Goal: Transaction & Acquisition: Purchase product/service

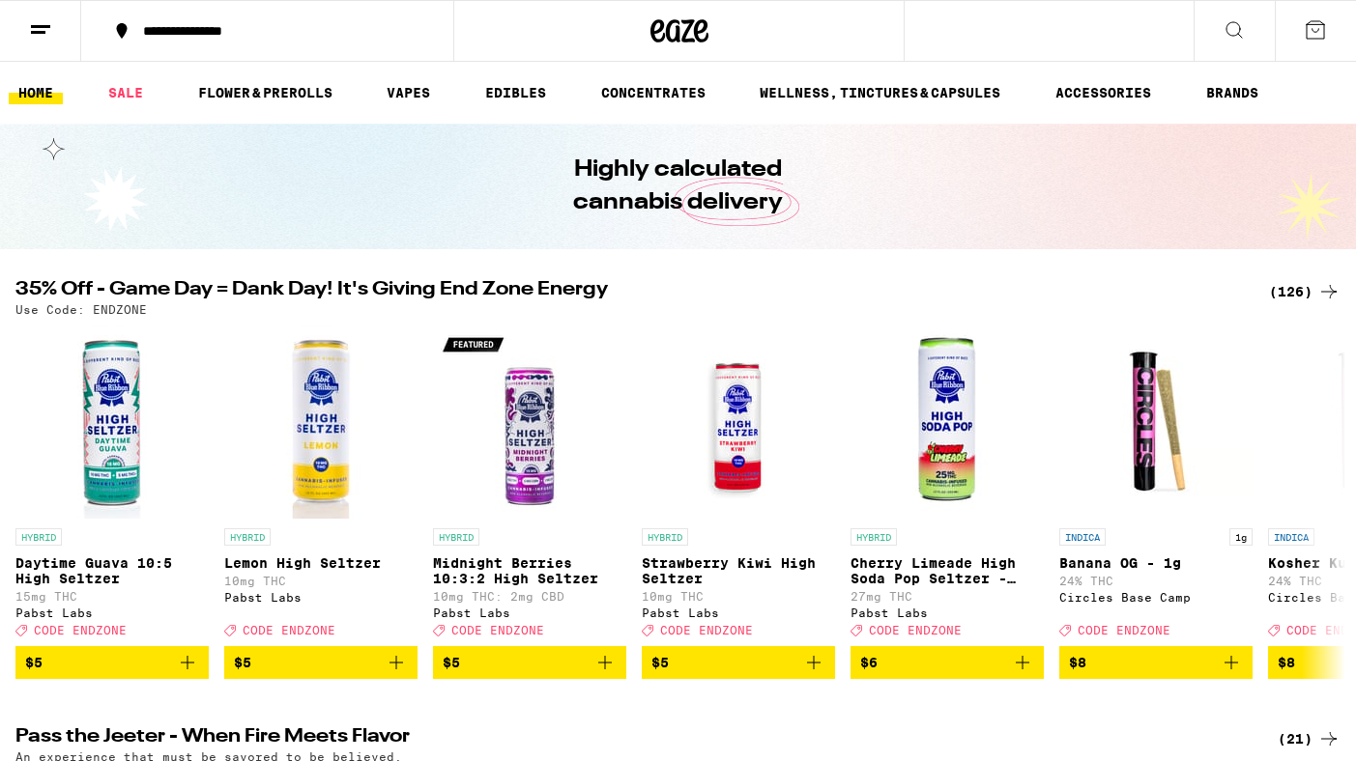
click at [1281, 287] on div "(126)" at bounding box center [1305, 291] width 72 height 23
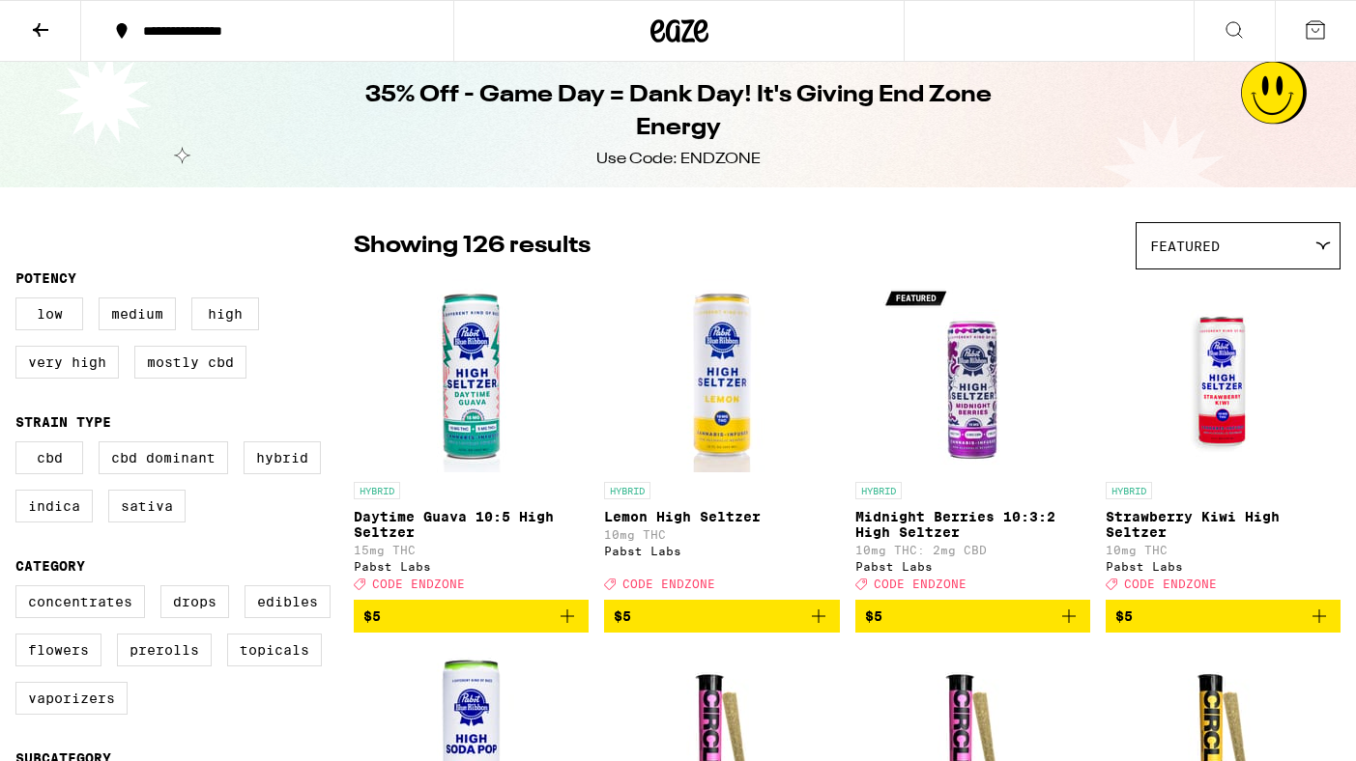
click at [872, 391] on link "HYBRID Midnight Berries 10:3:2 High [PERSON_NAME] 10mg THC: 2mg CBD Pabst Labs …" at bounding box center [972, 439] width 235 height 321
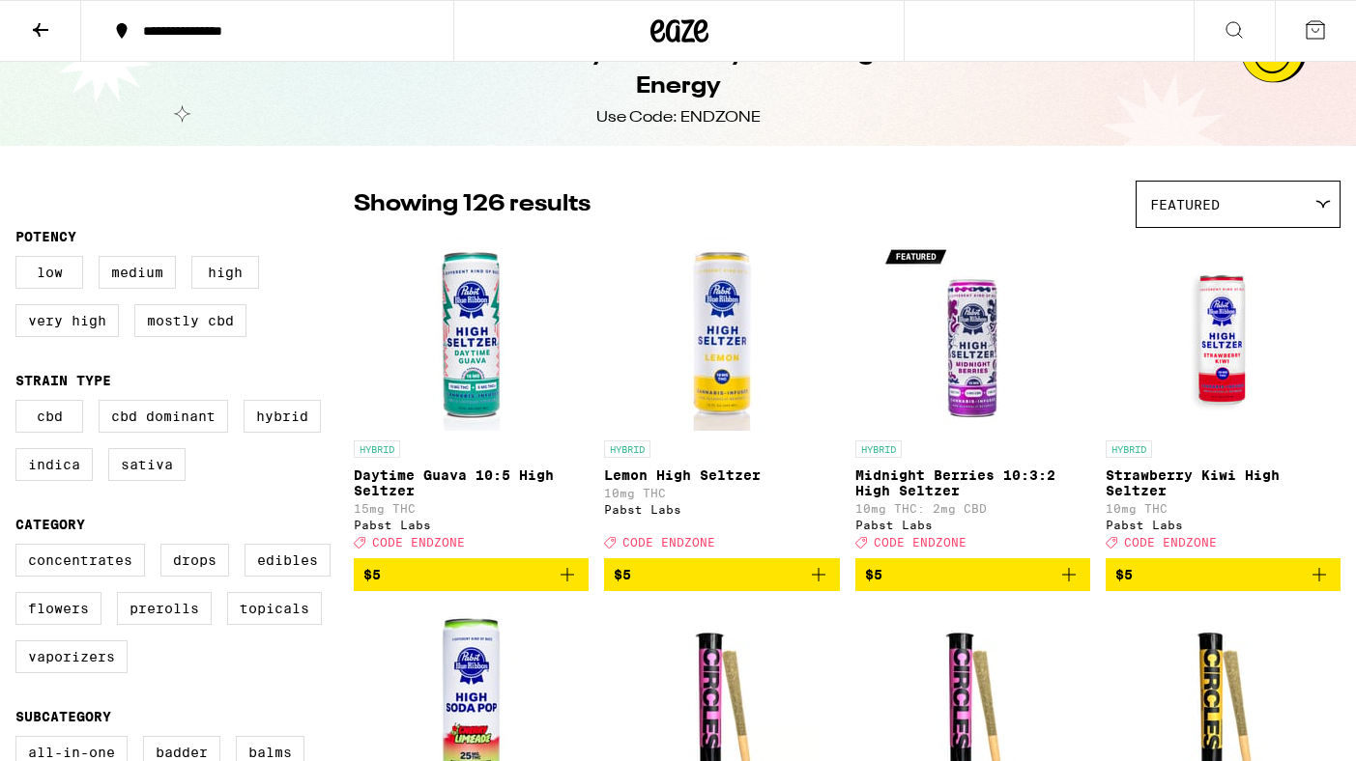
scroll to position [48, 0]
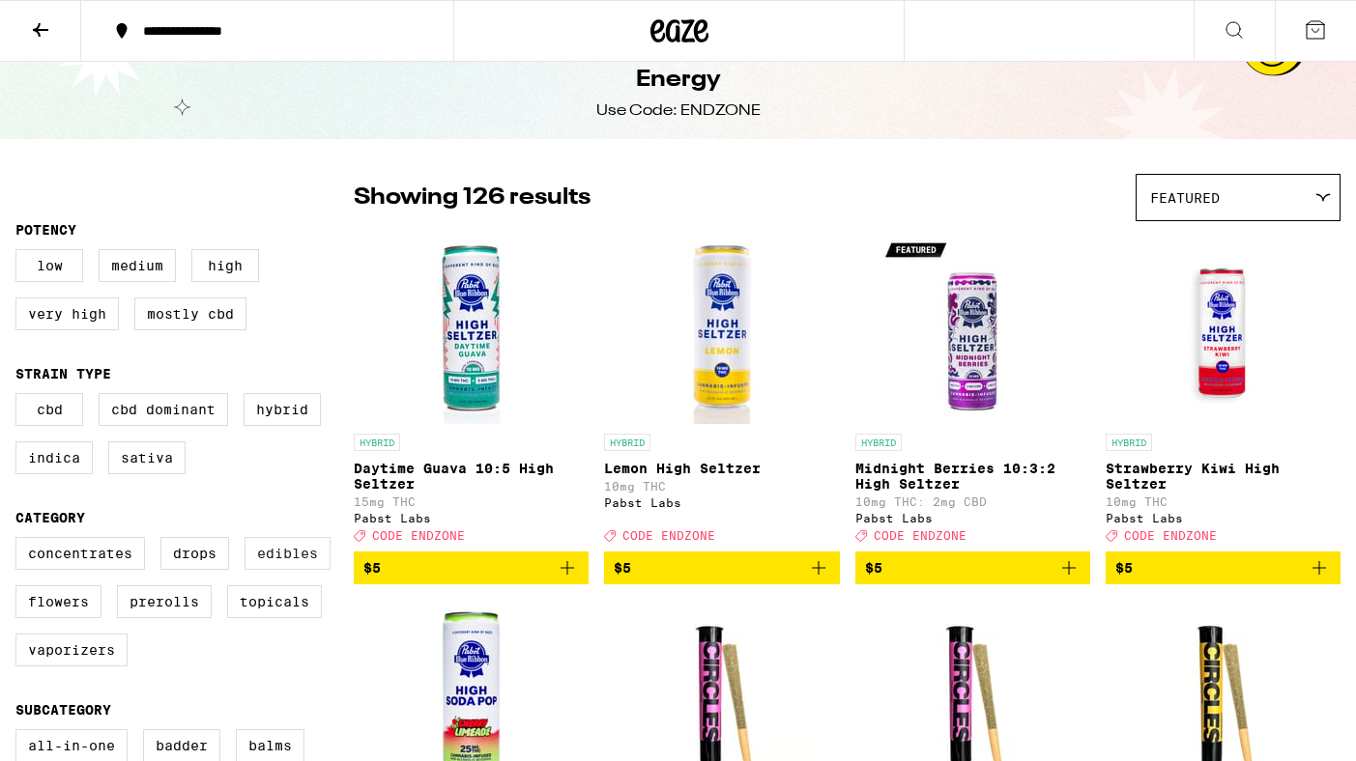
click at [288, 558] on label "Edibles" at bounding box center [287, 553] width 86 height 33
click at [20, 541] on input "Edibles" at bounding box center [19, 540] width 1 height 1
checkbox input "true"
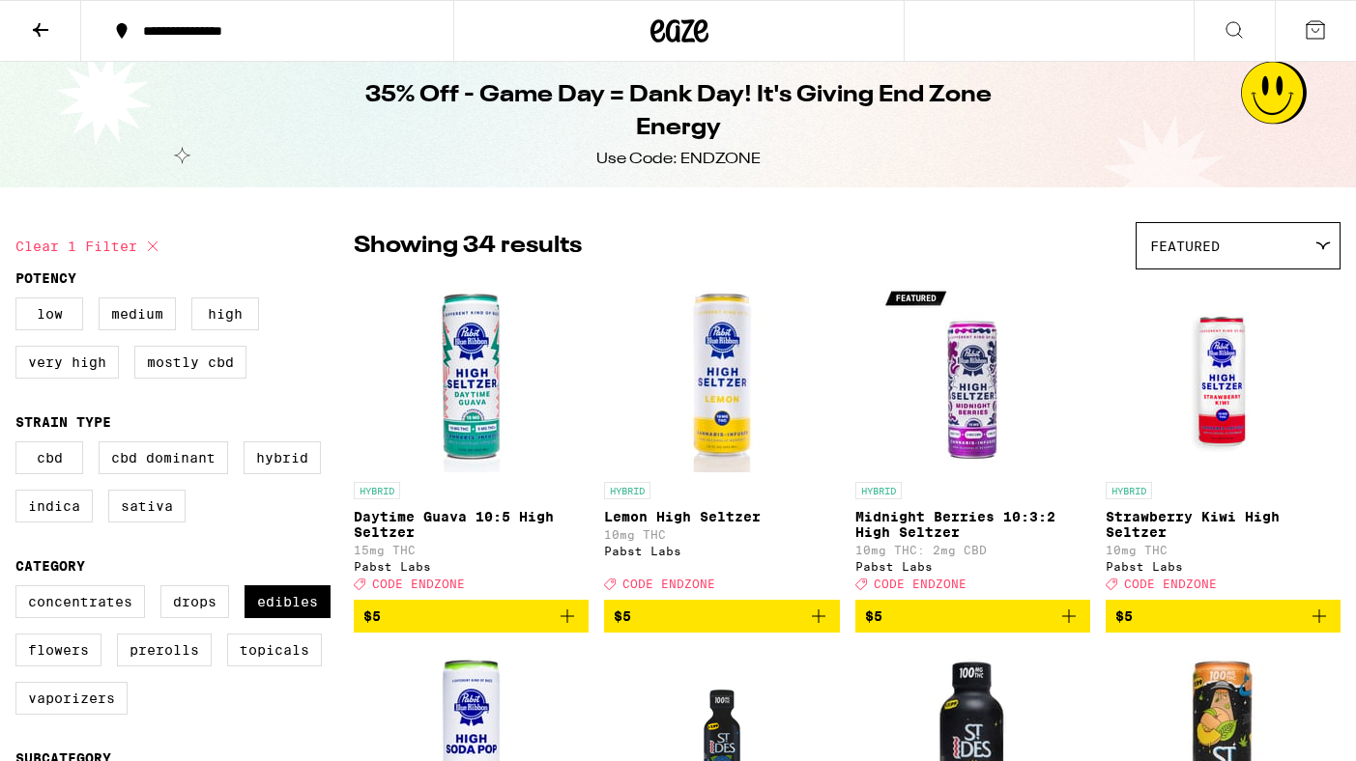
click at [42, 31] on icon at bounding box center [40, 29] width 23 height 23
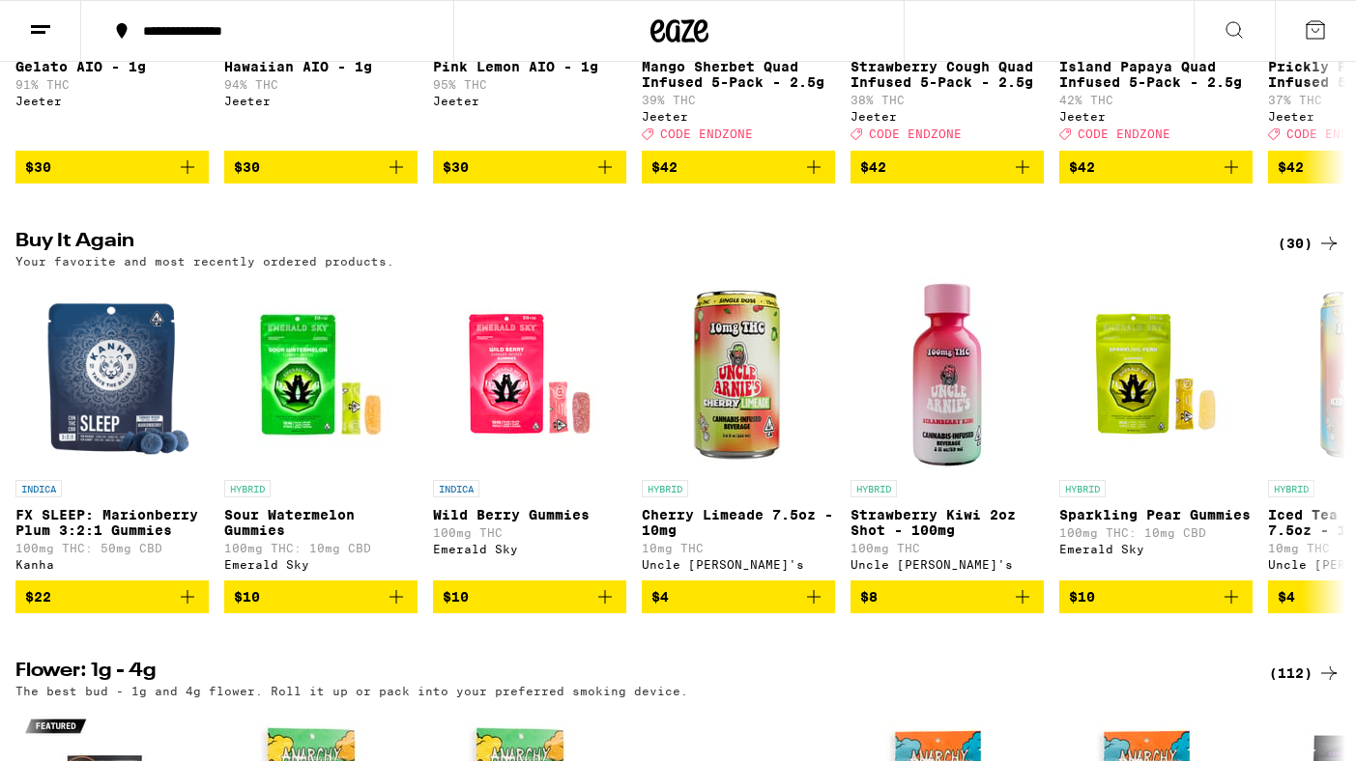
scroll to position [957, 0]
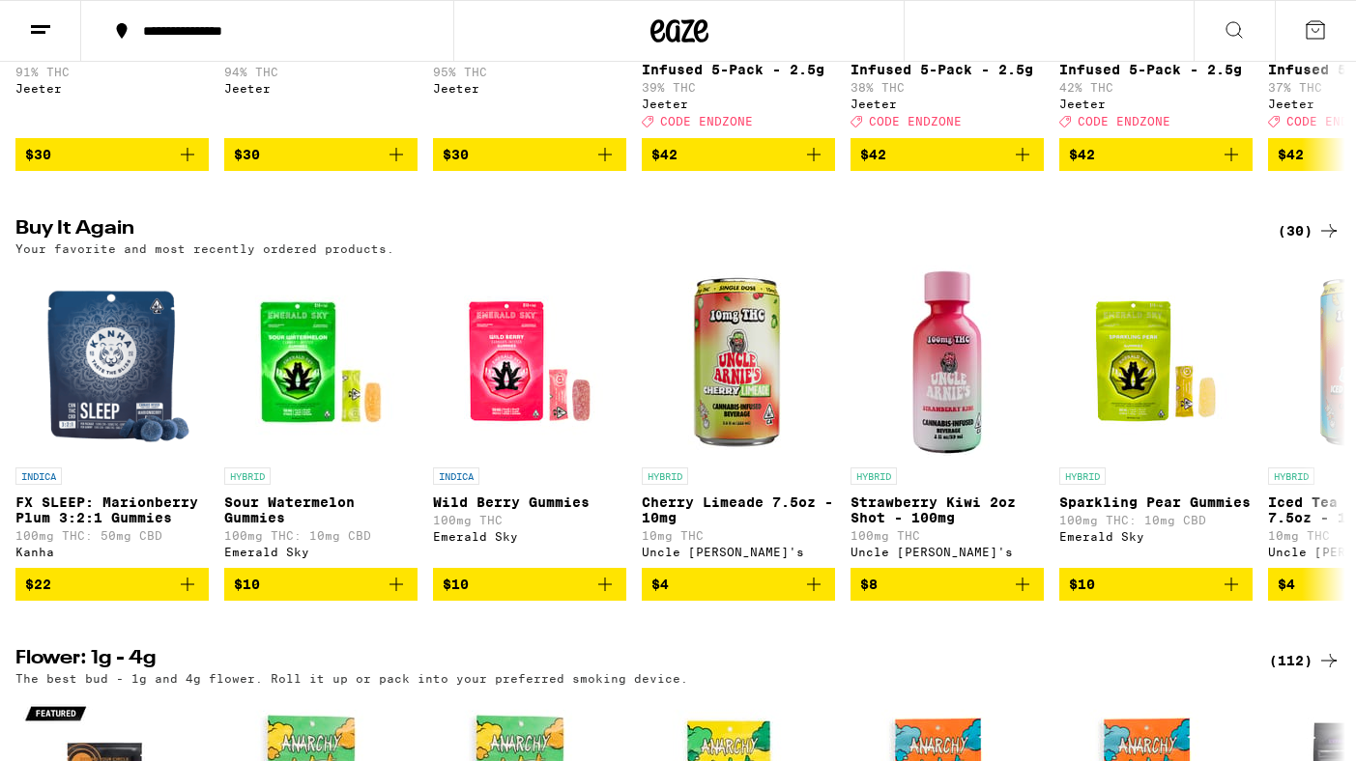
click at [1298, 243] on div "(30)" at bounding box center [1308, 230] width 63 height 23
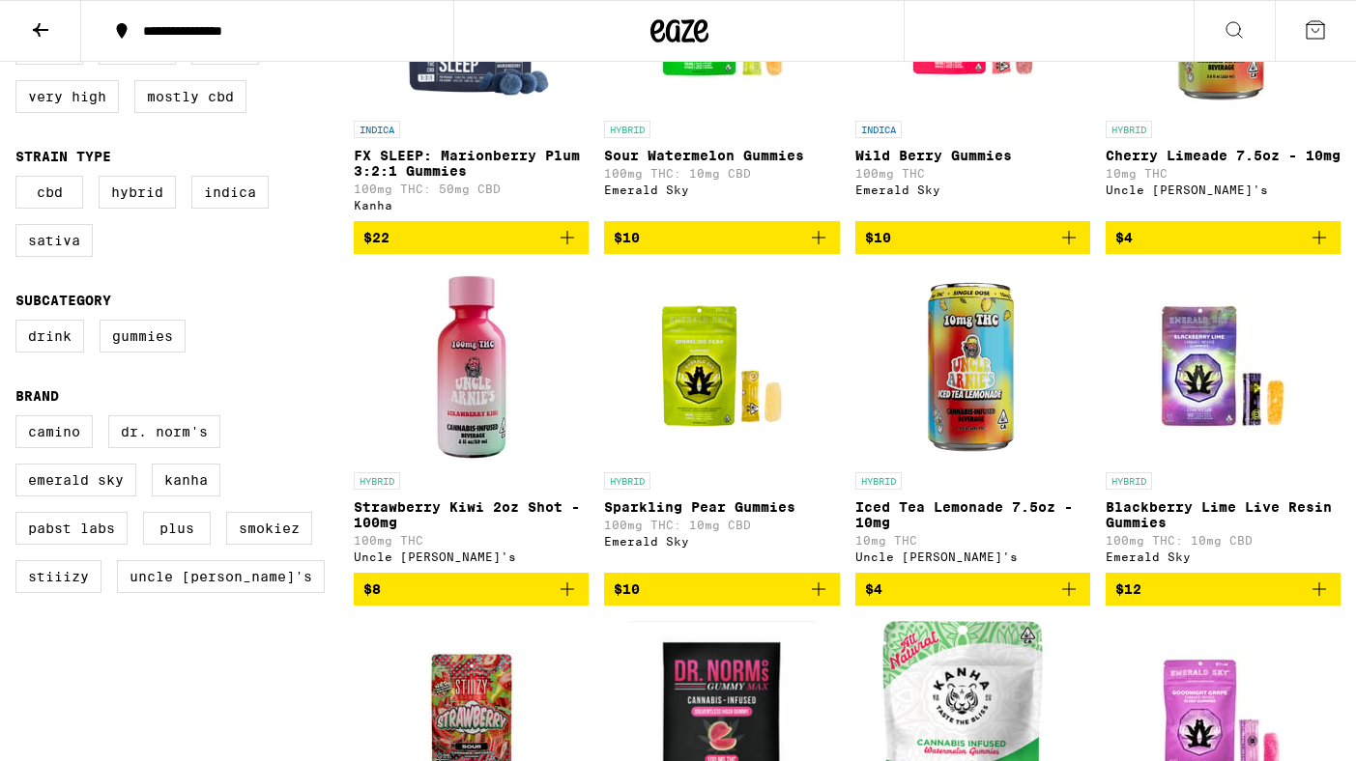
scroll to position [356, 0]
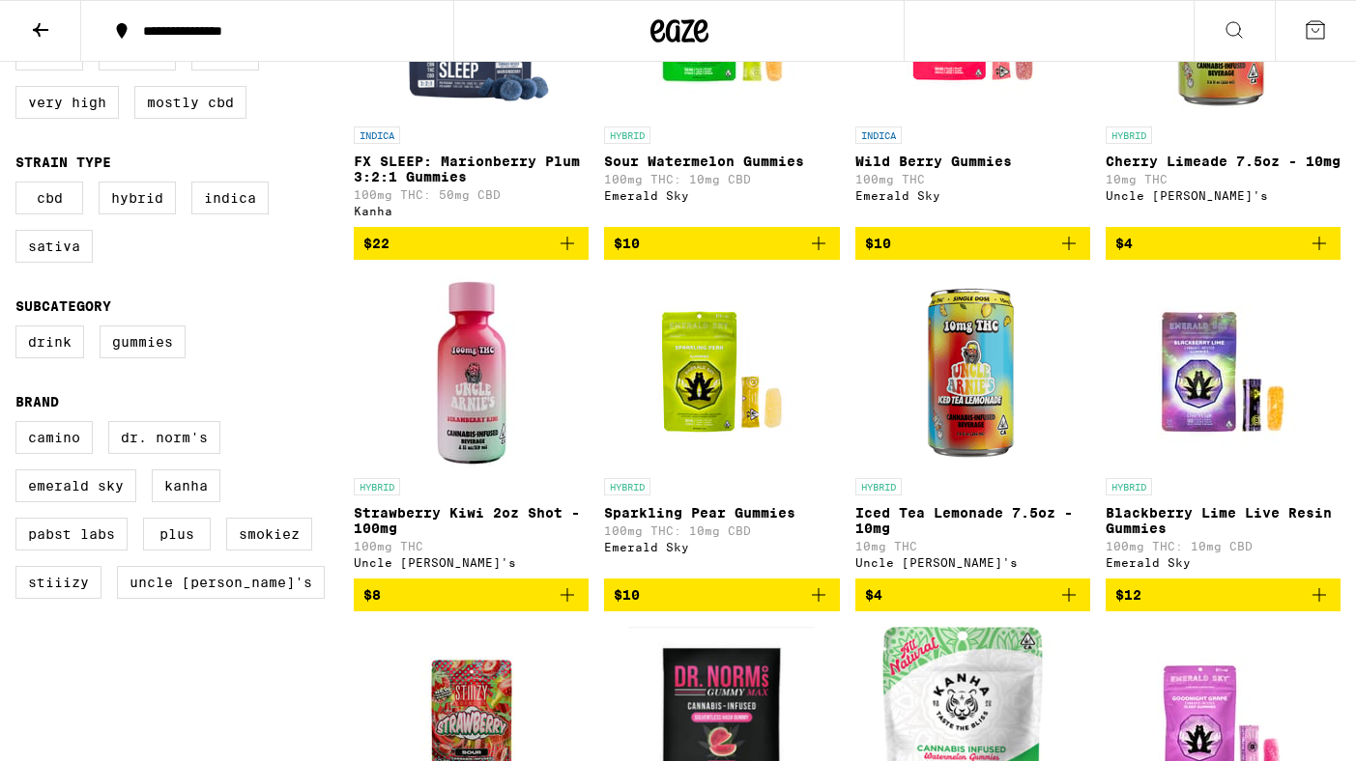
click at [1318, 246] on icon "Add to bag" at bounding box center [1318, 243] width 23 height 23
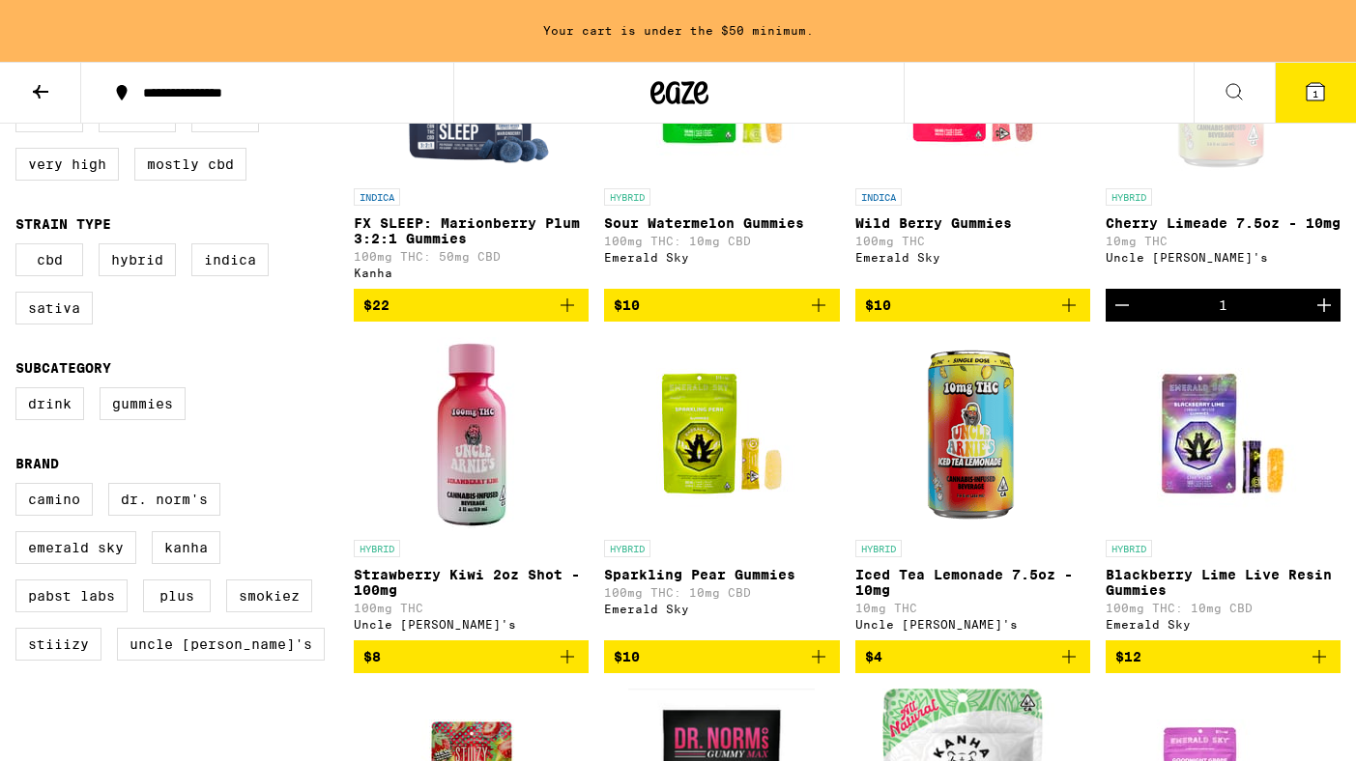
scroll to position [417, 0]
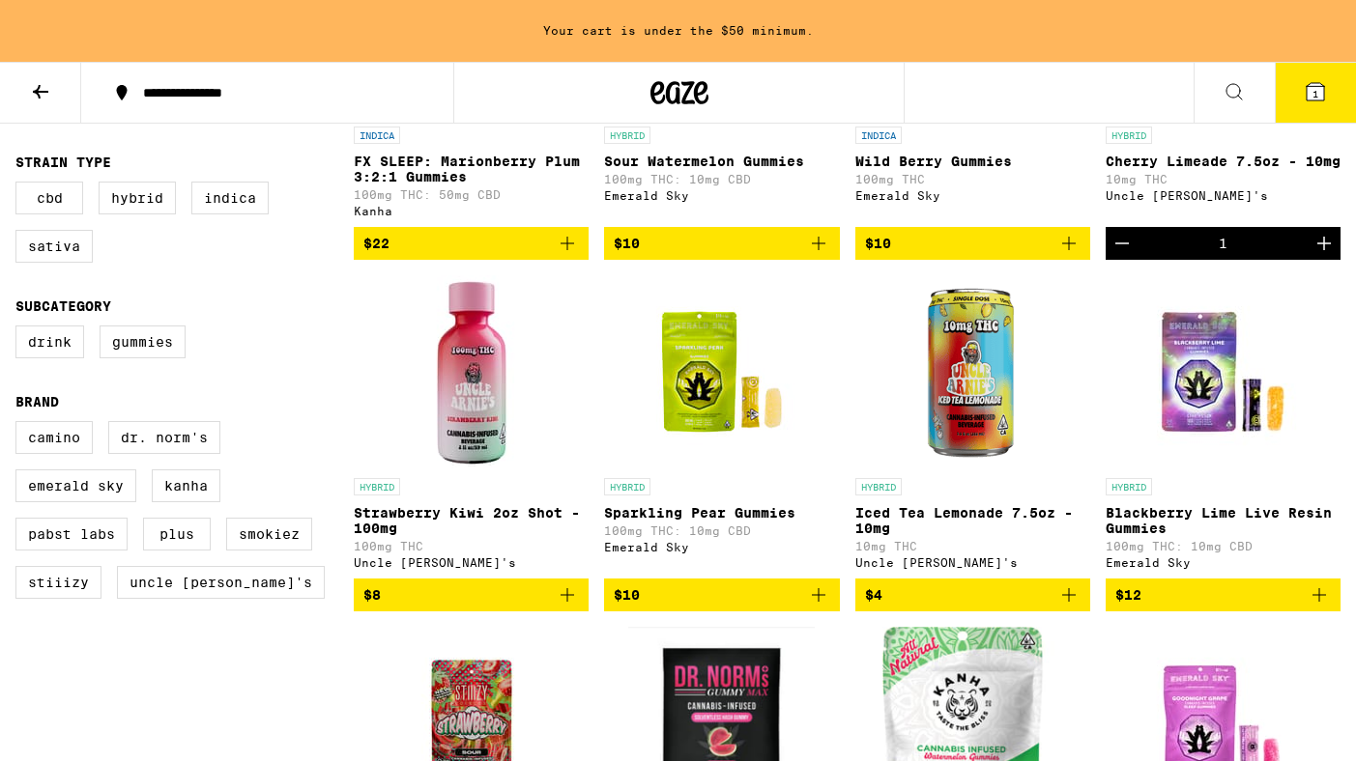
click at [1318, 246] on icon "Increment" at bounding box center [1323, 243] width 23 height 23
click at [563, 607] on icon "Add to bag" at bounding box center [567, 595] width 23 height 23
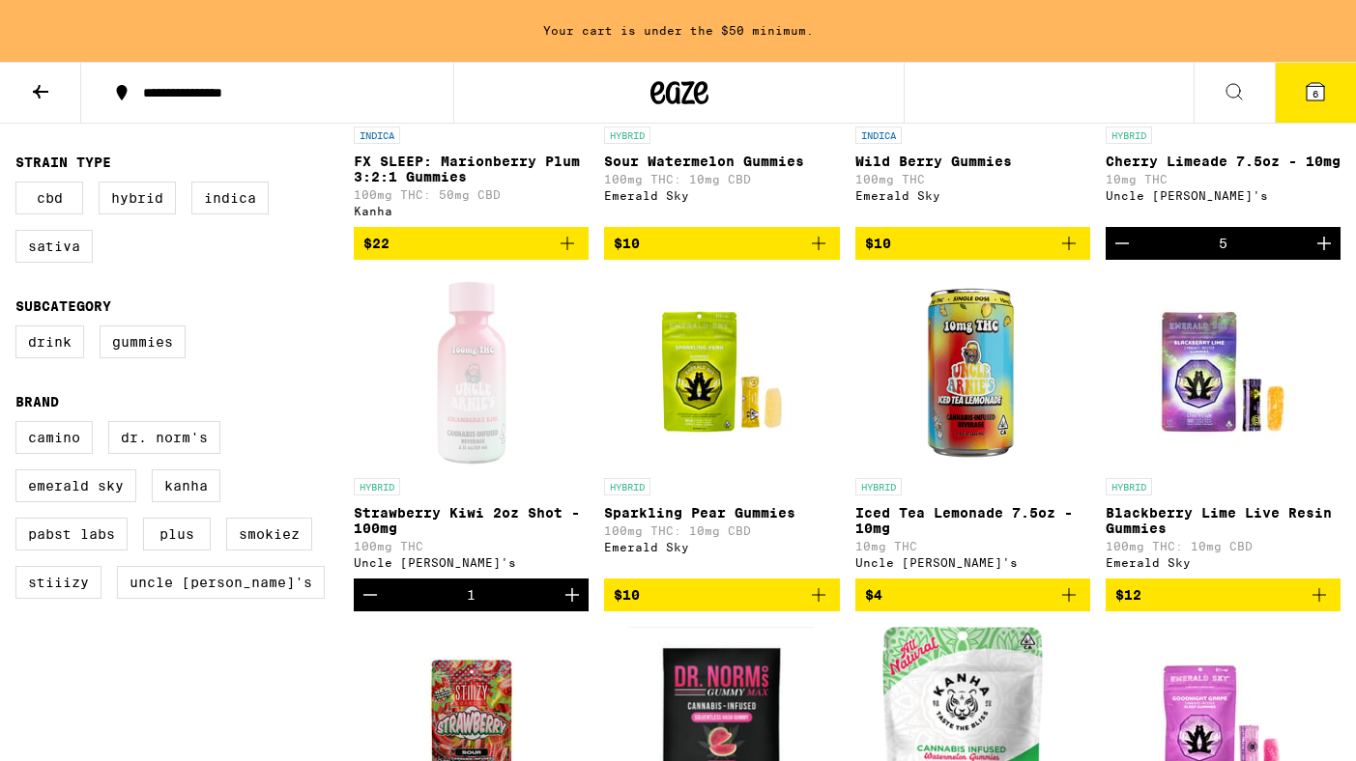
click at [563, 607] on icon "Increment" at bounding box center [571, 595] width 23 height 23
click at [823, 607] on icon "Add to bag" at bounding box center [818, 595] width 23 height 23
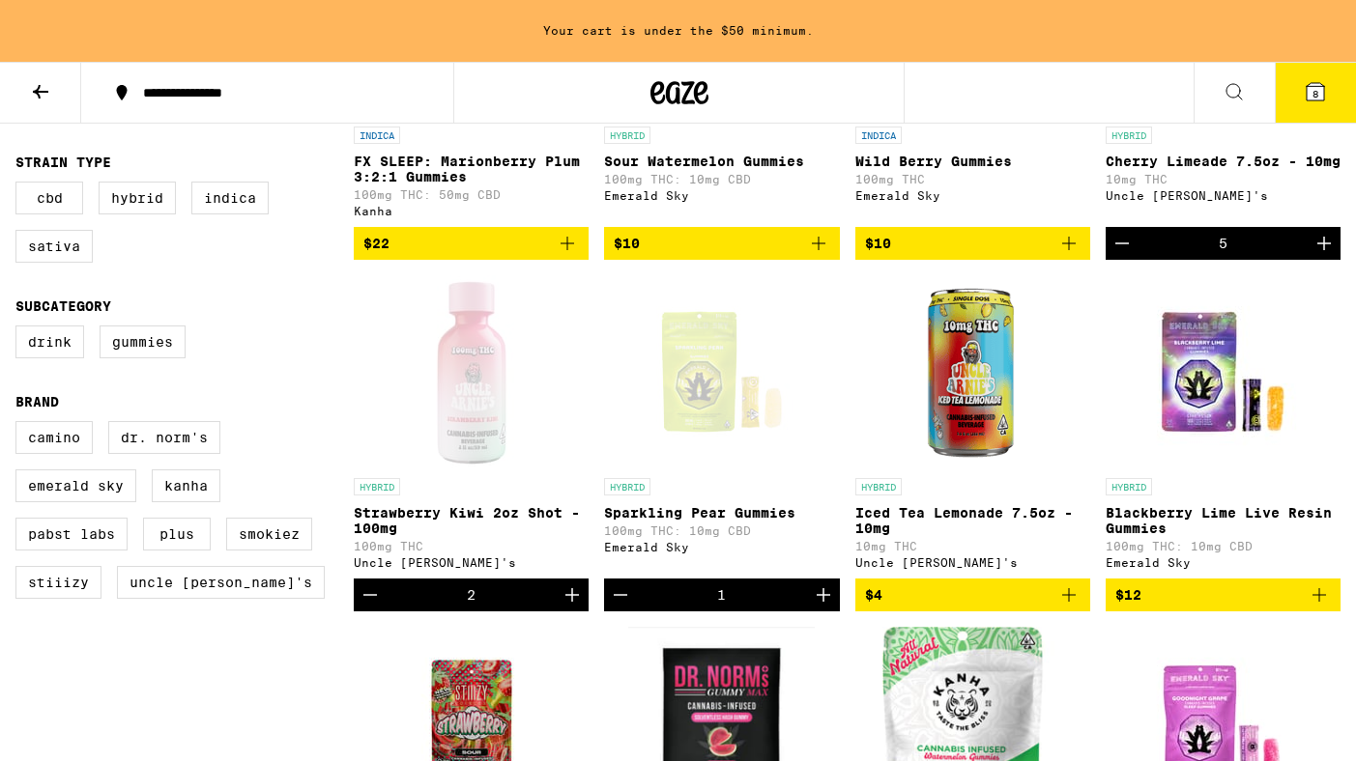
click at [826, 607] on icon "Increment" at bounding box center [823, 595] width 23 height 23
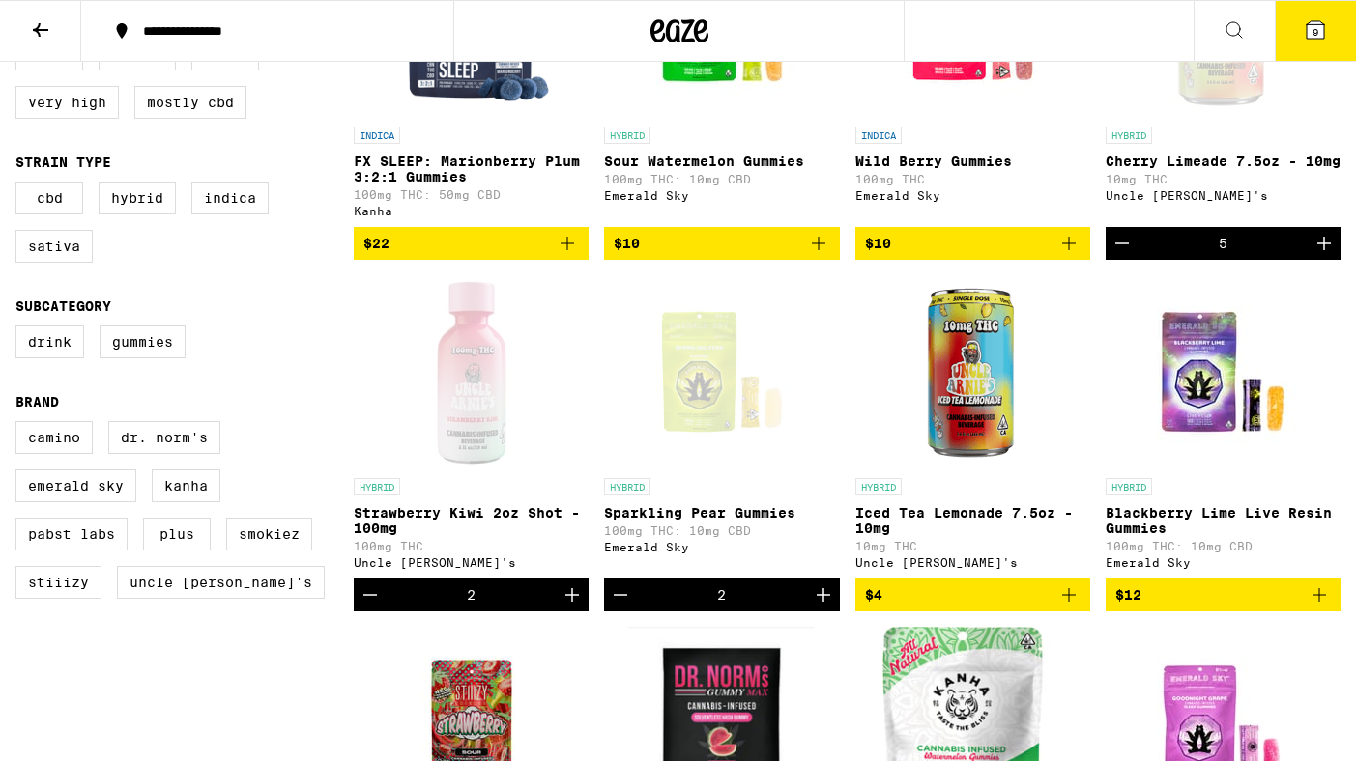
click at [1300, 29] on button "9" at bounding box center [1315, 31] width 81 height 60
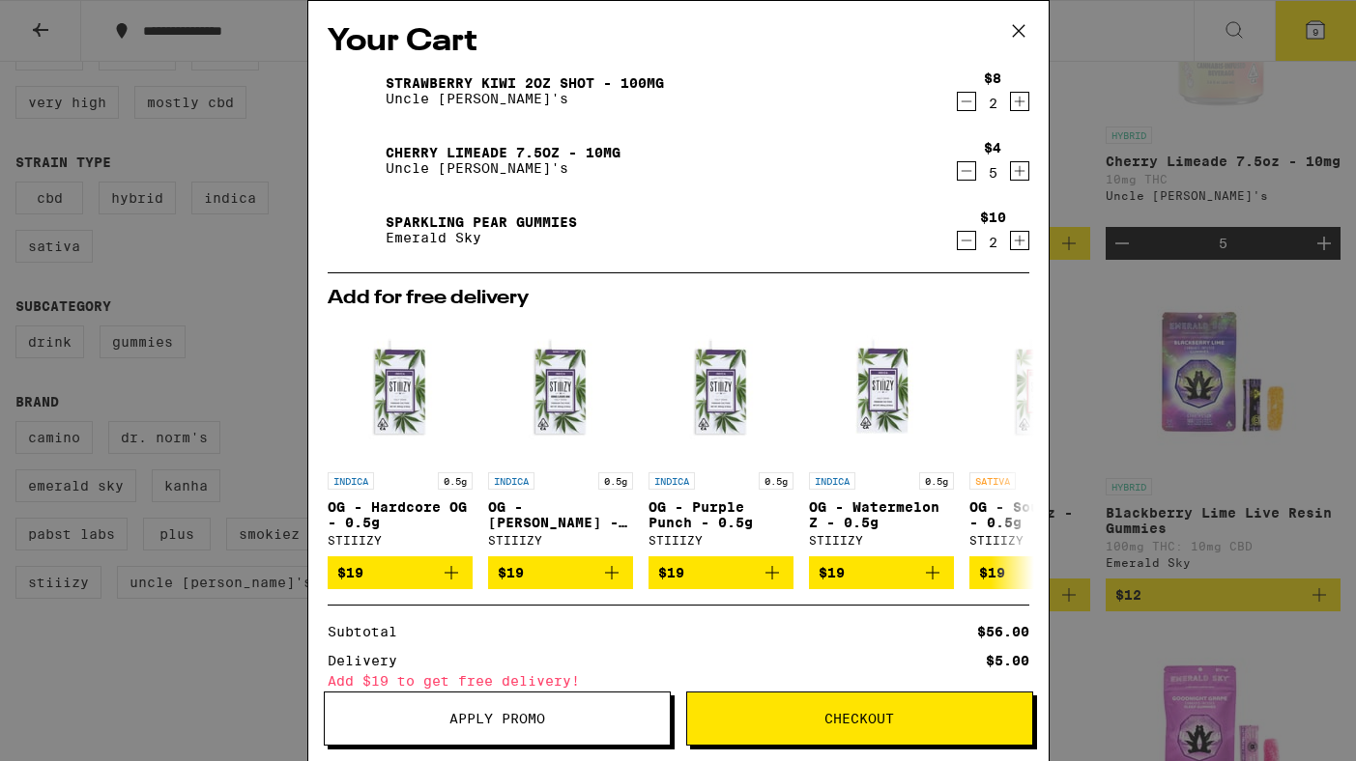
click at [961, 245] on icon "Decrement" at bounding box center [966, 240] width 17 height 23
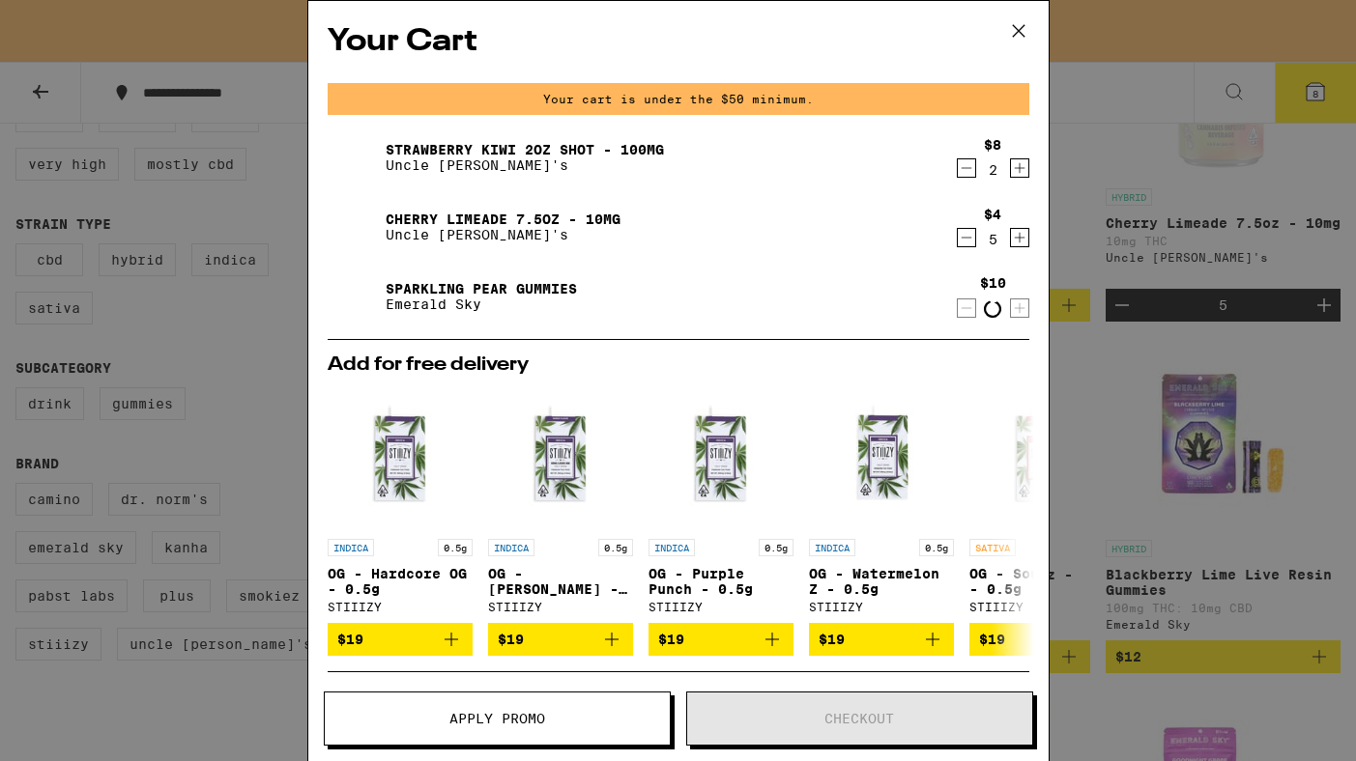
scroll to position [417, 0]
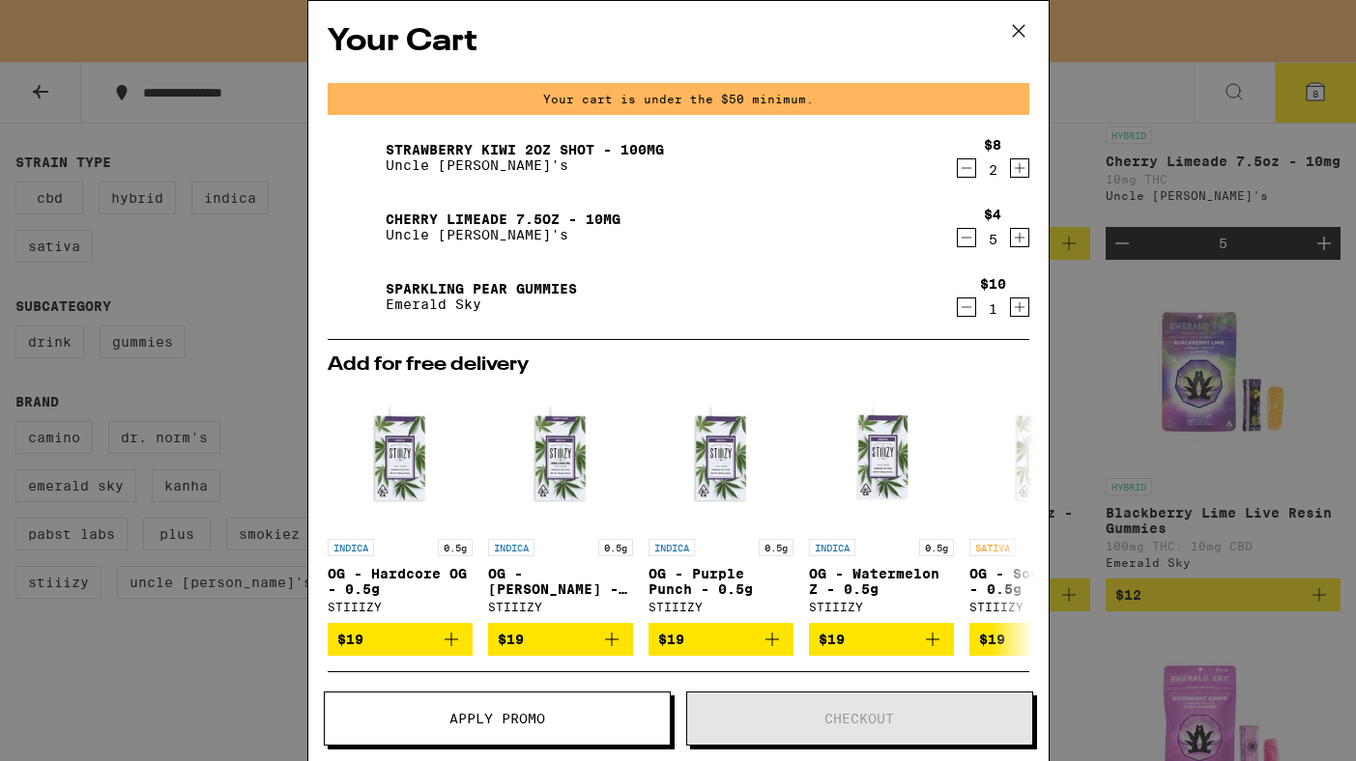
click at [964, 310] on icon "Decrement" at bounding box center [966, 307] width 17 height 23
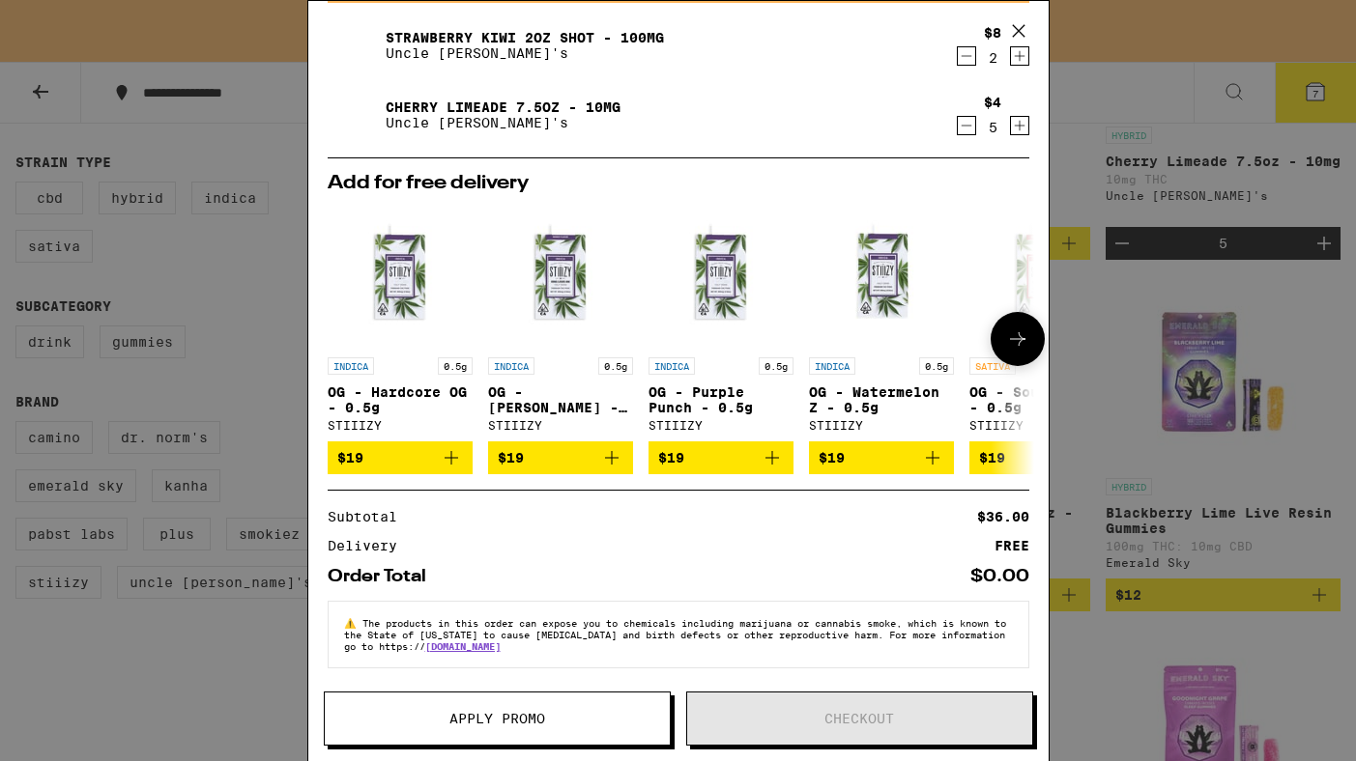
scroll to position [0, 0]
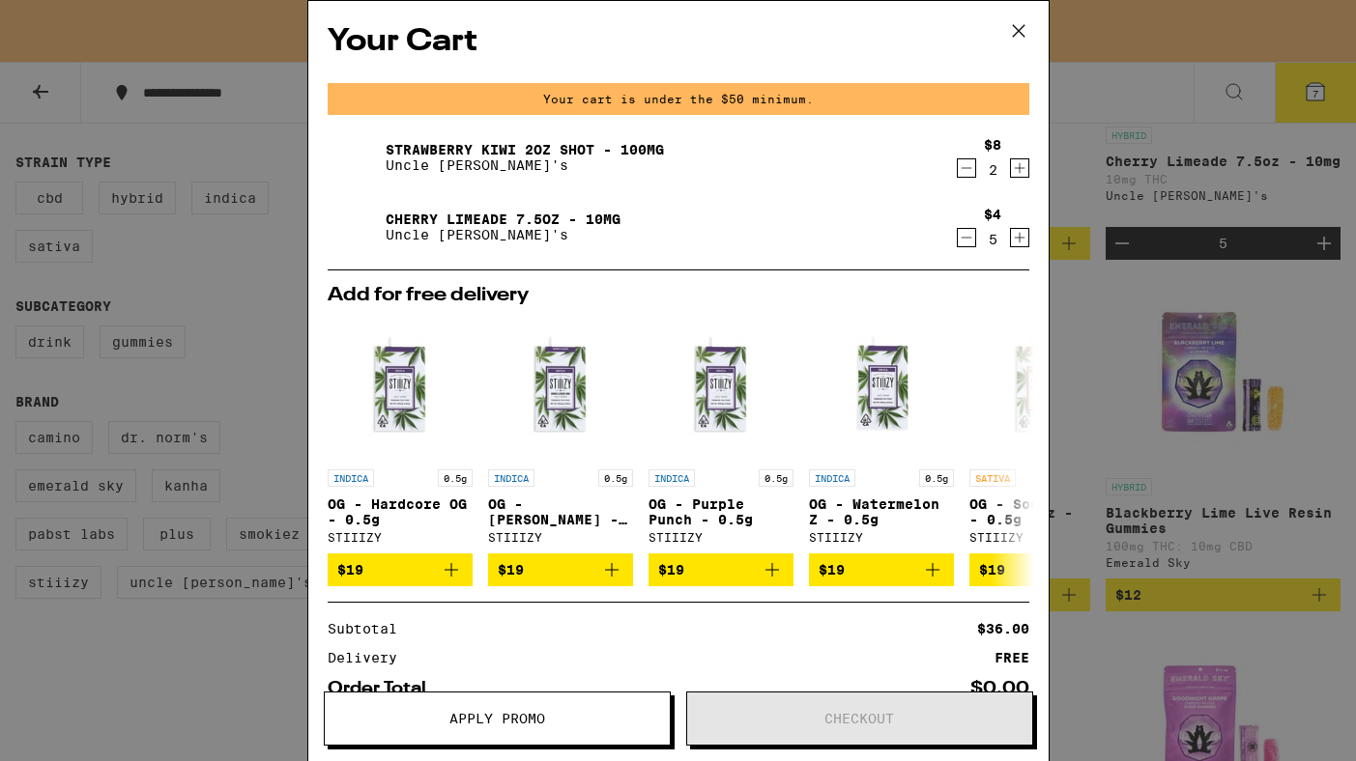
click at [1017, 173] on icon "Increment" at bounding box center [1019, 168] width 17 height 23
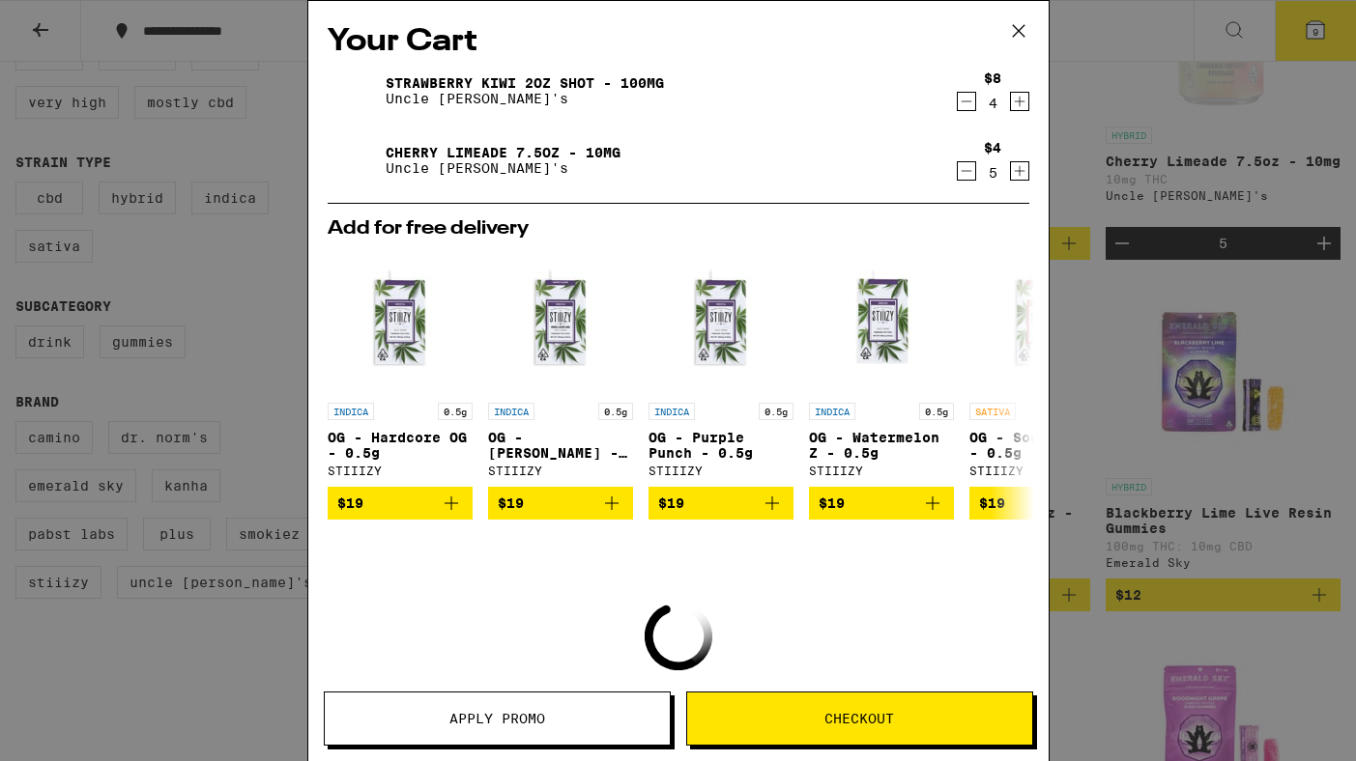
click at [966, 100] on icon "Decrement" at bounding box center [966, 101] width 17 height 23
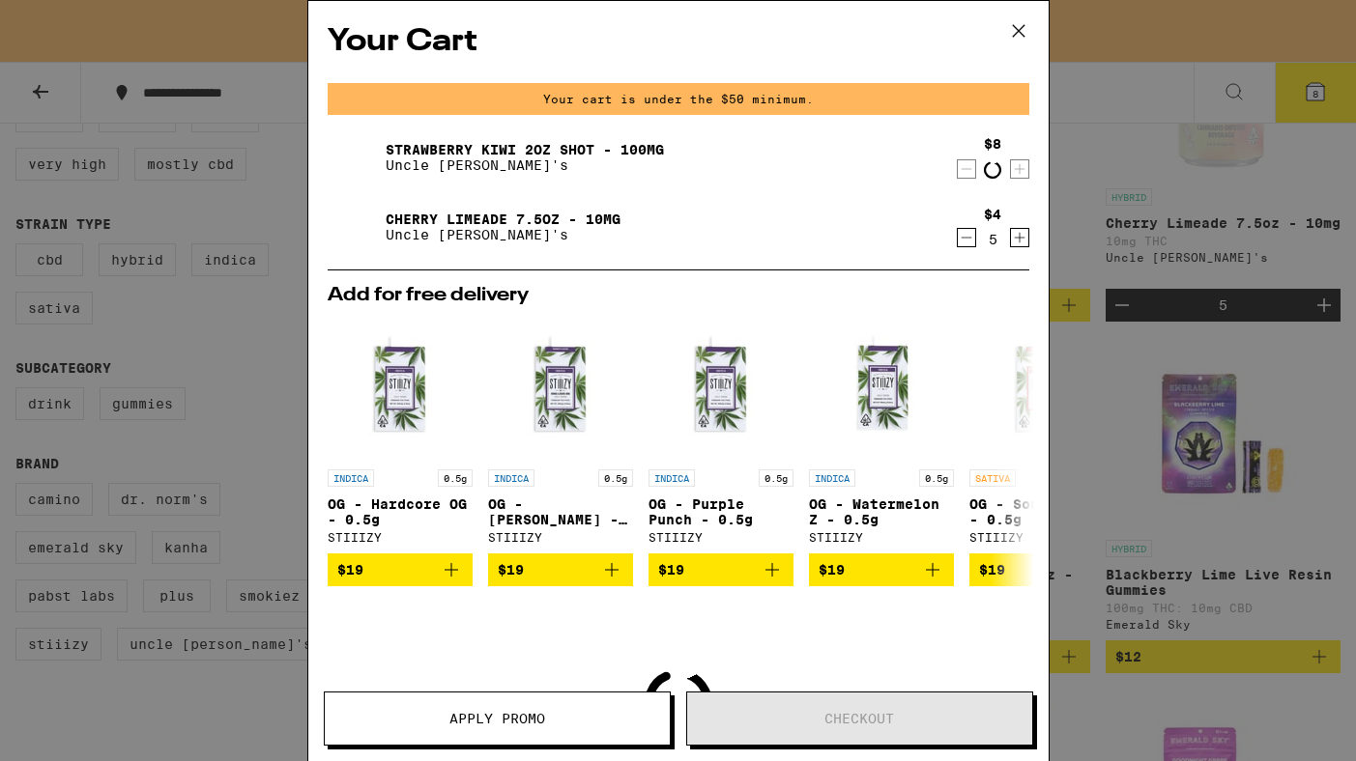
scroll to position [417, 0]
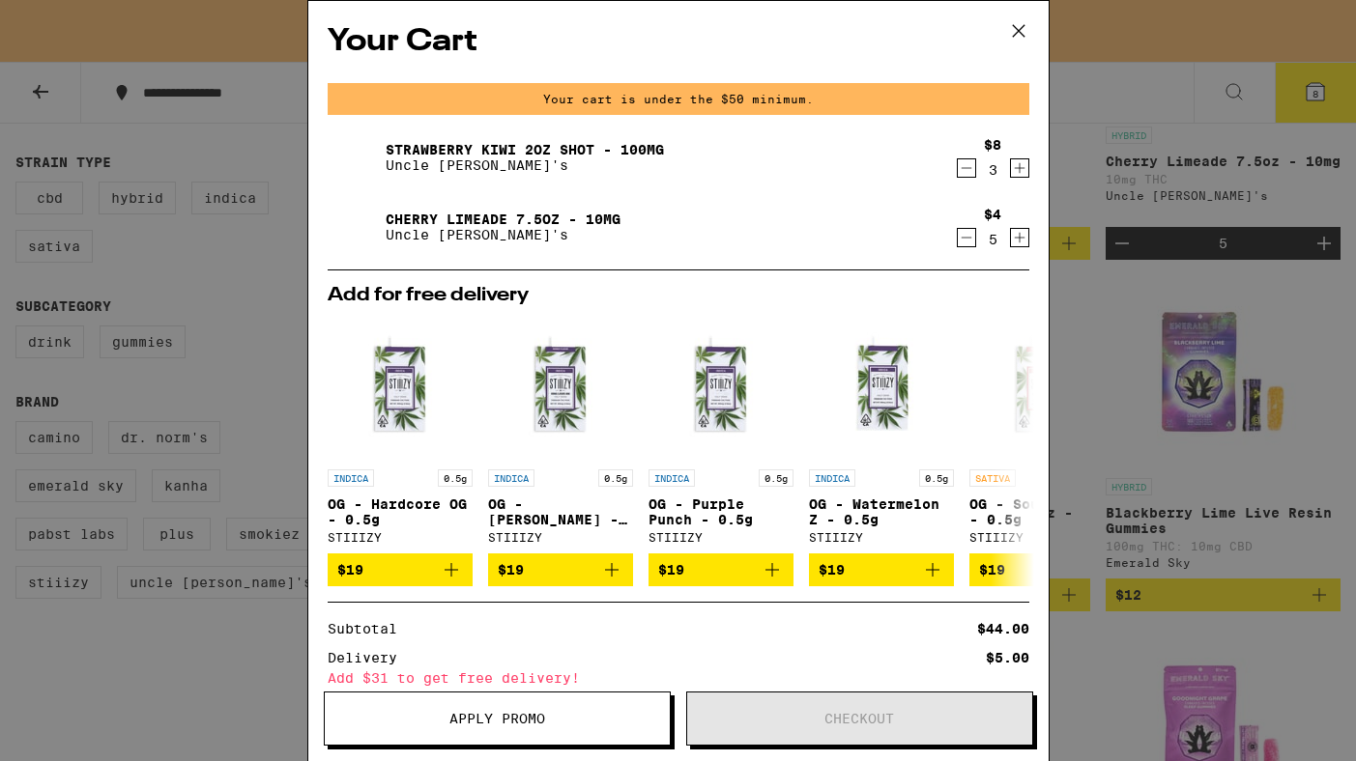
click at [1017, 236] on icon "Increment" at bounding box center [1019, 237] width 17 height 23
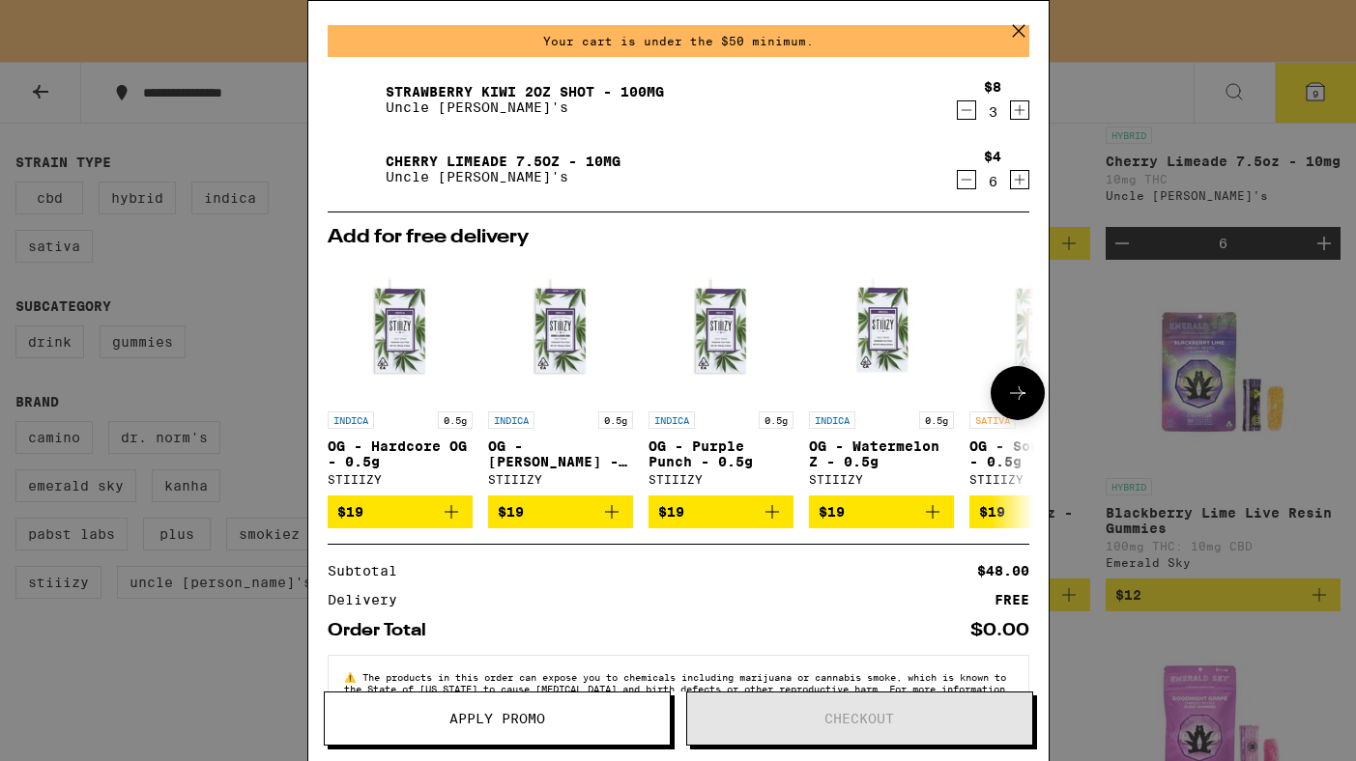
scroll to position [0, 0]
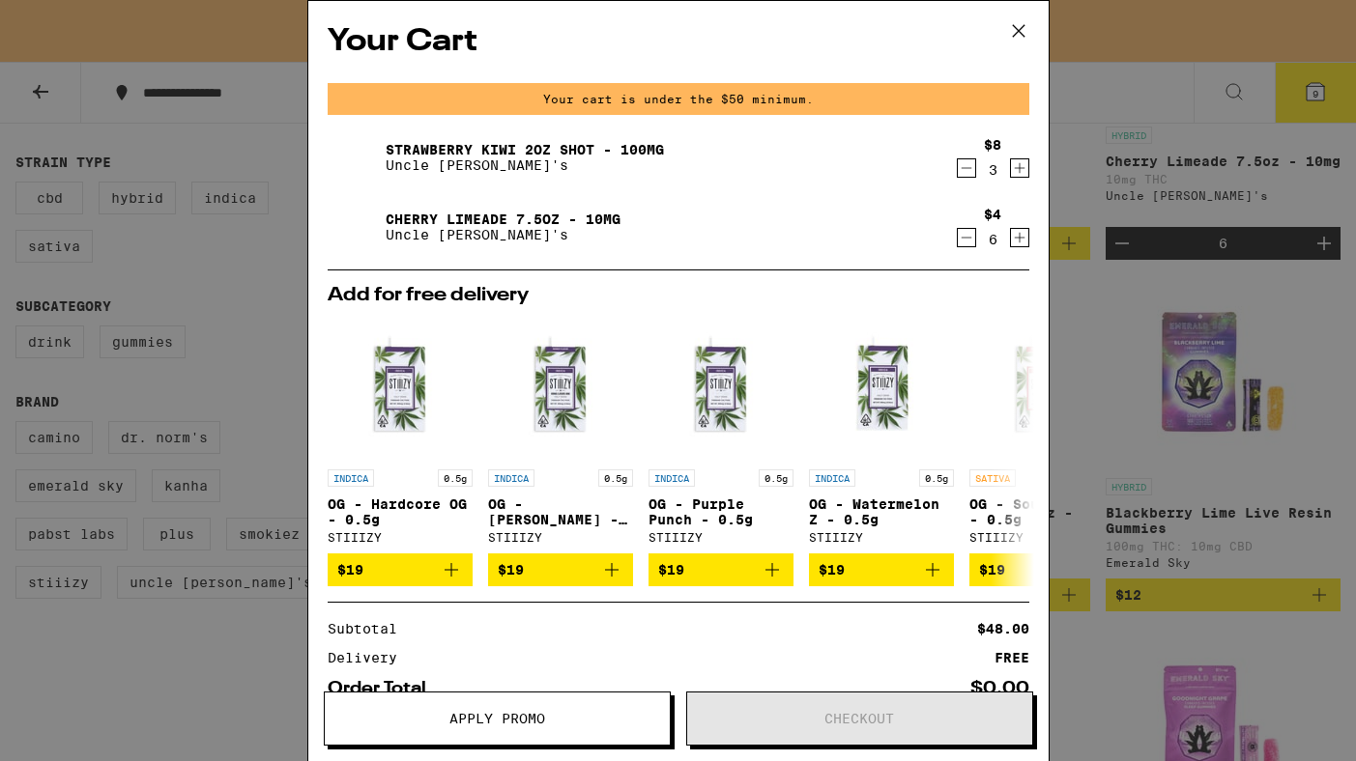
click at [1017, 237] on icon "Increment" at bounding box center [1019, 237] width 17 height 23
